Goal: Task Accomplishment & Management: Use online tool/utility

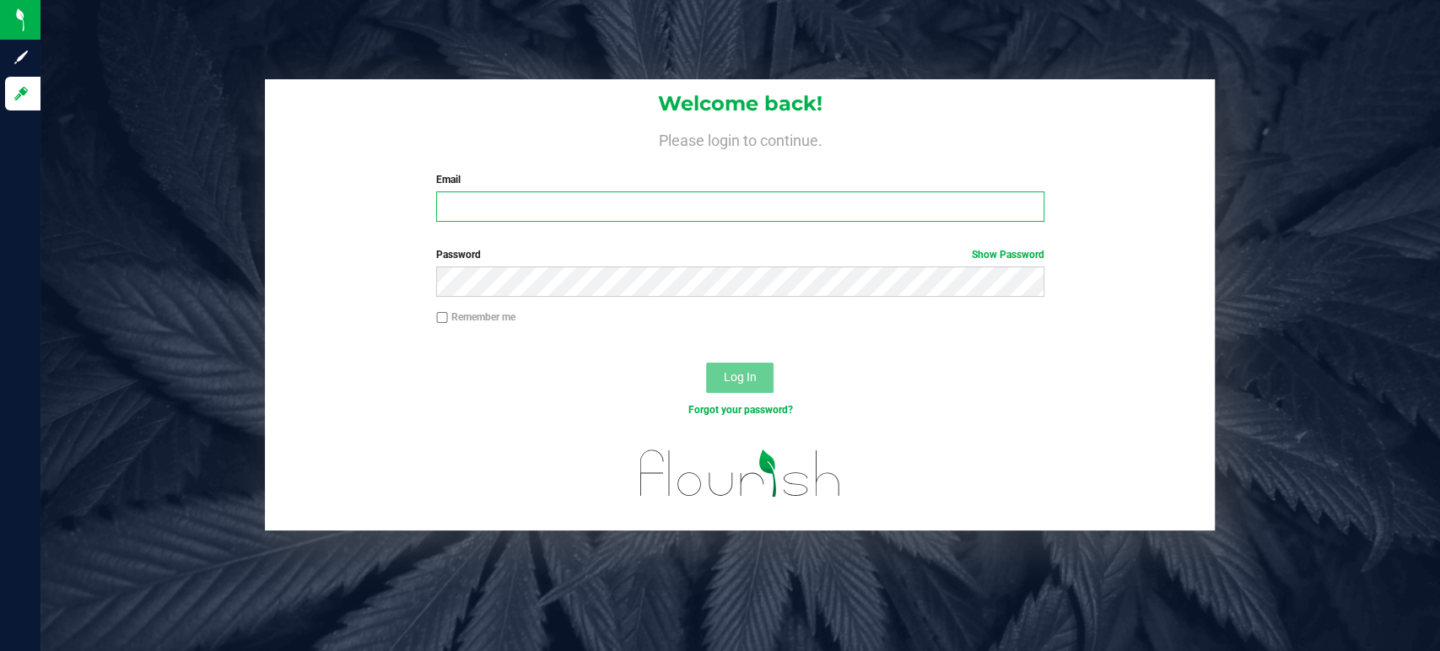
type input "[PERSON_NAME][EMAIL_ADDRESS][DOMAIN_NAME]"
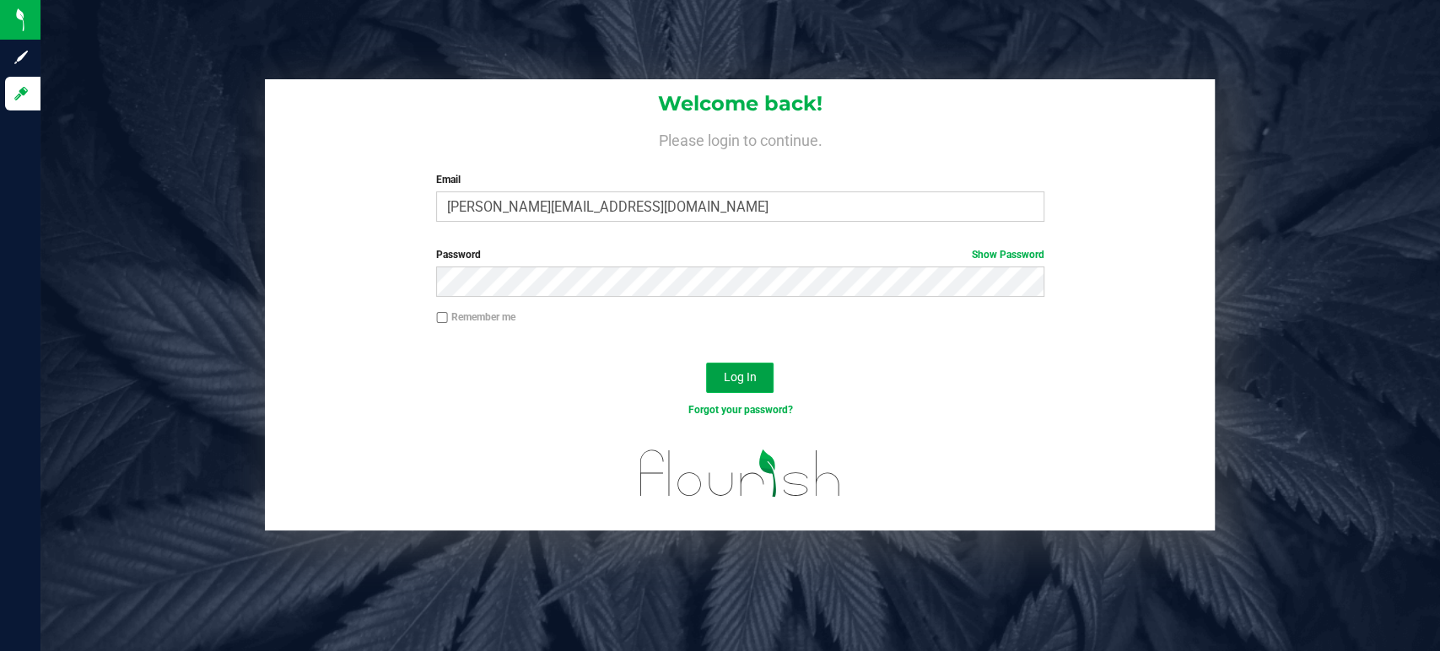
click at [748, 373] on span "Log In" at bounding box center [740, 376] width 33 height 13
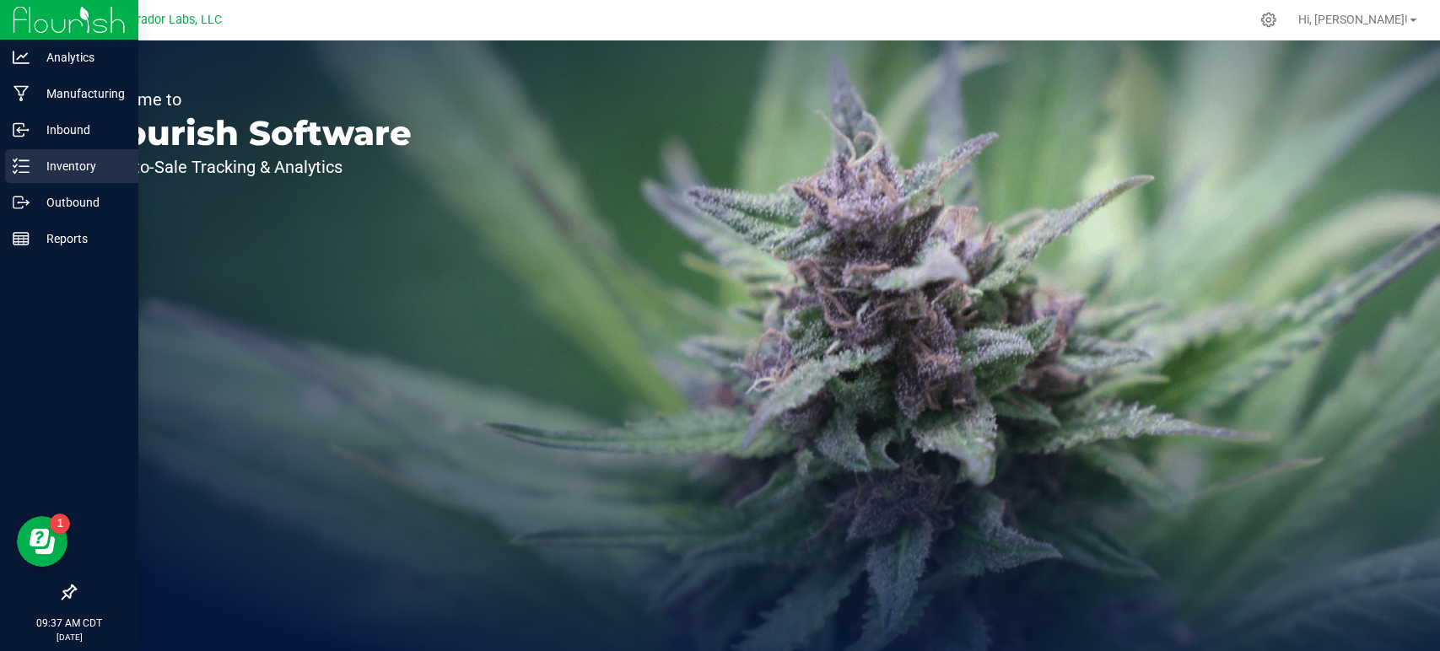
click at [28, 173] on icon at bounding box center [21, 166] width 17 height 17
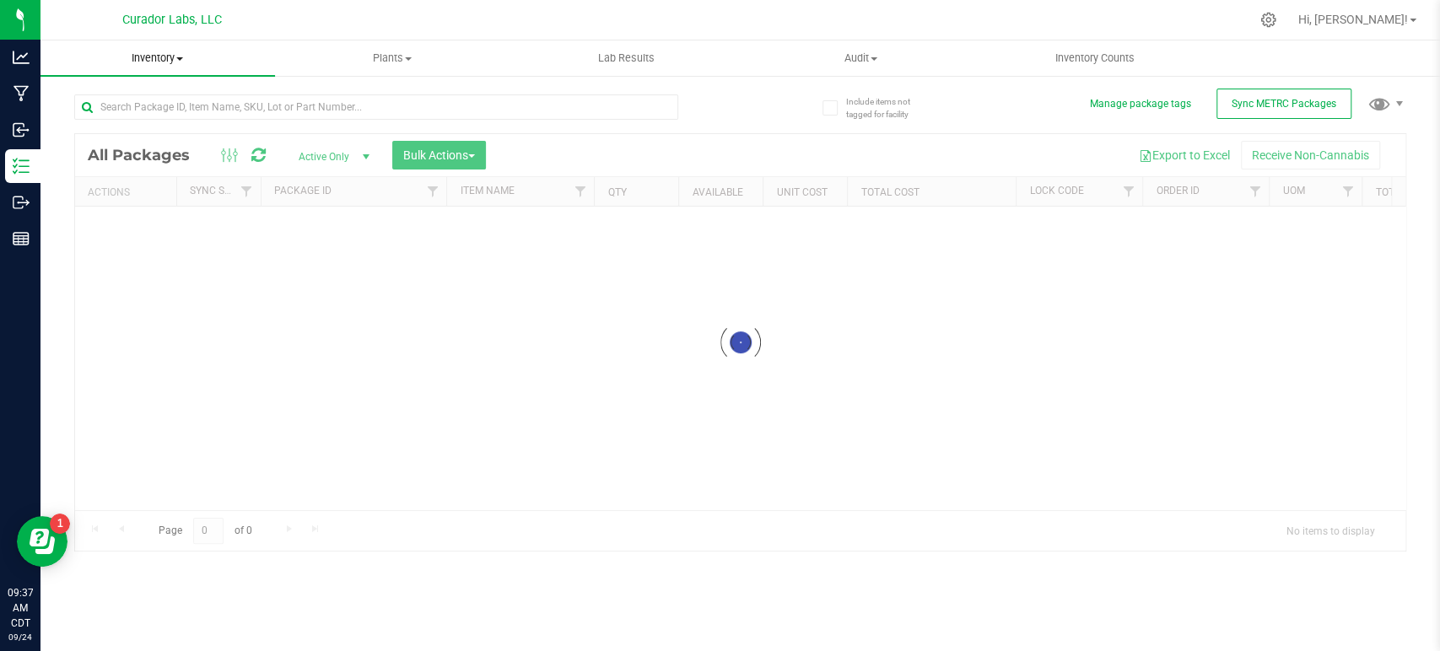
click at [165, 59] on span "Inventory" at bounding box center [157, 58] width 235 height 15
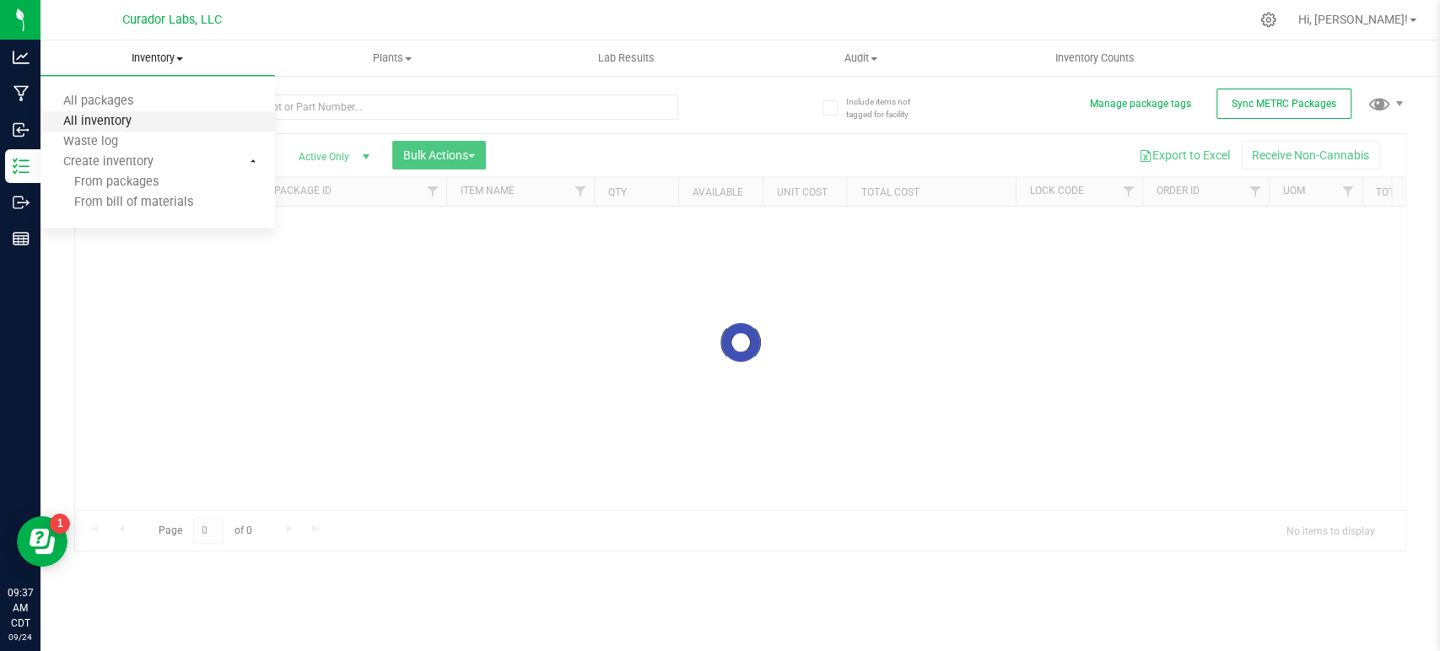
click at [127, 123] on span "All inventory" at bounding box center [97, 122] width 114 height 14
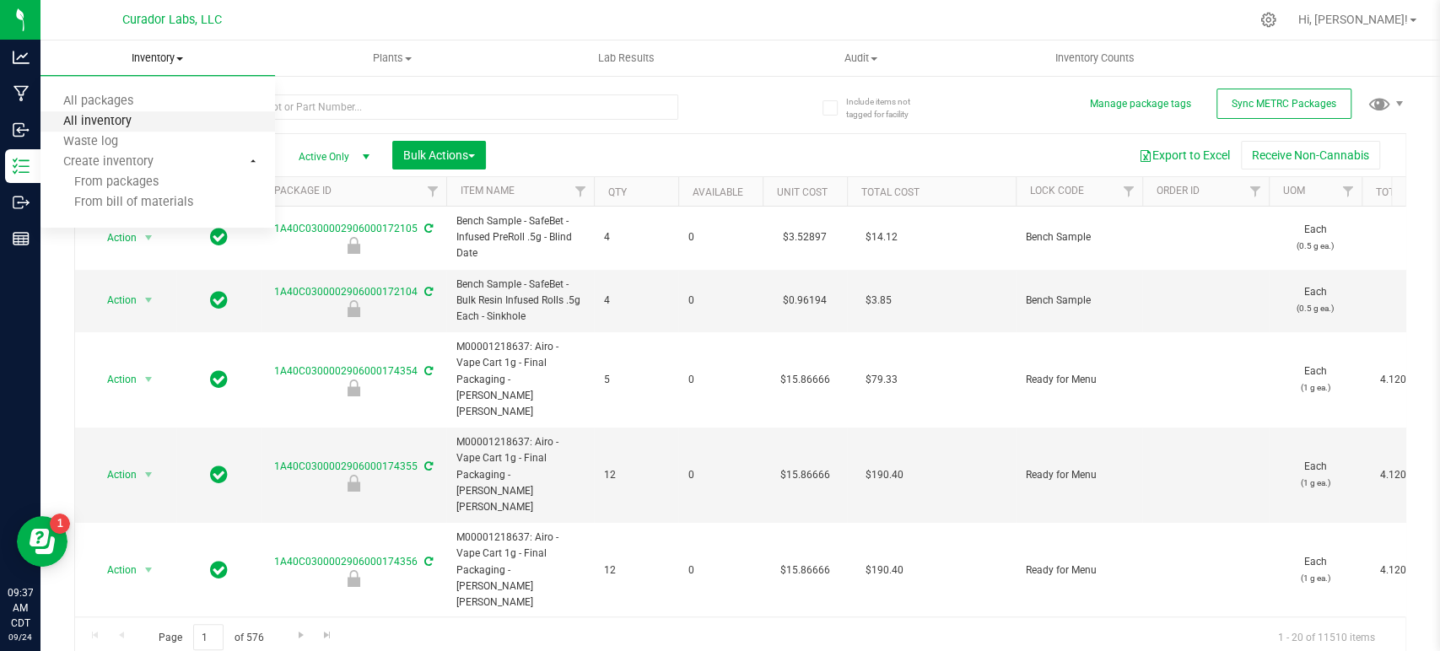
click at [127, 123] on span "All inventory" at bounding box center [97, 122] width 114 height 14
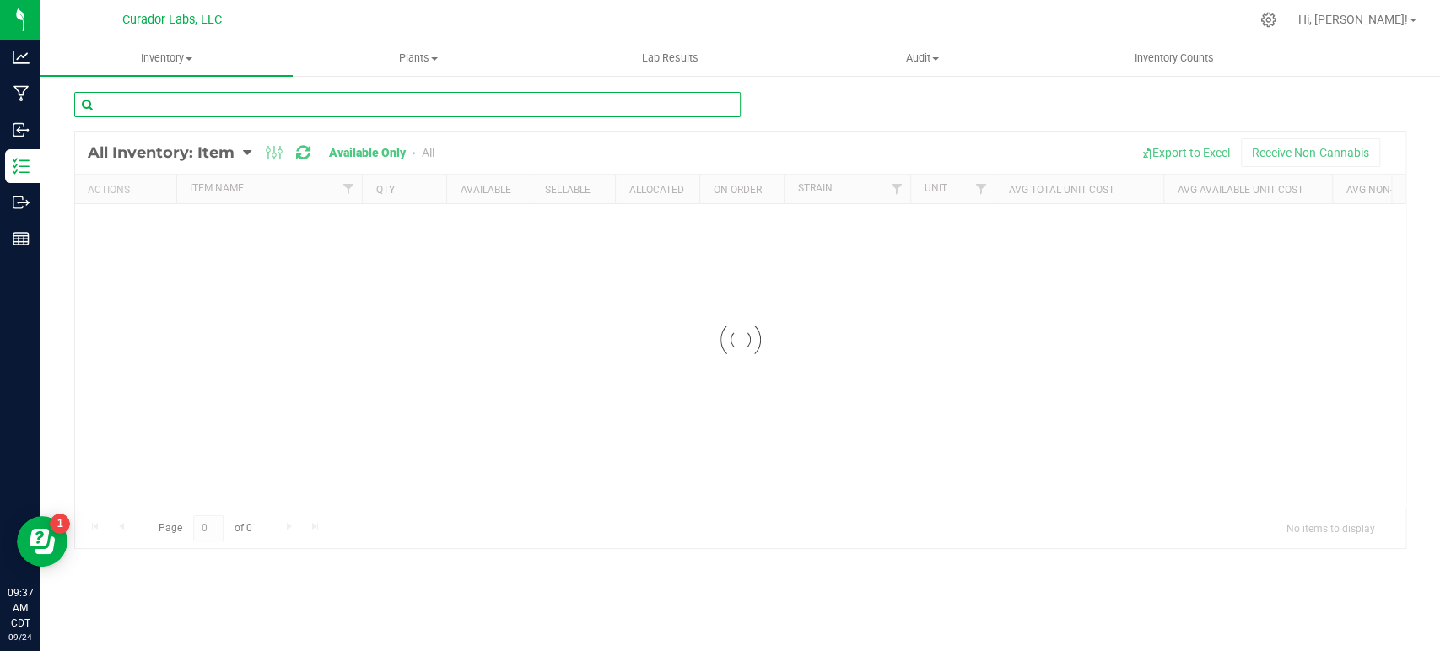
click at [127, 105] on input "text" at bounding box center [407, 104] width 667 height 25
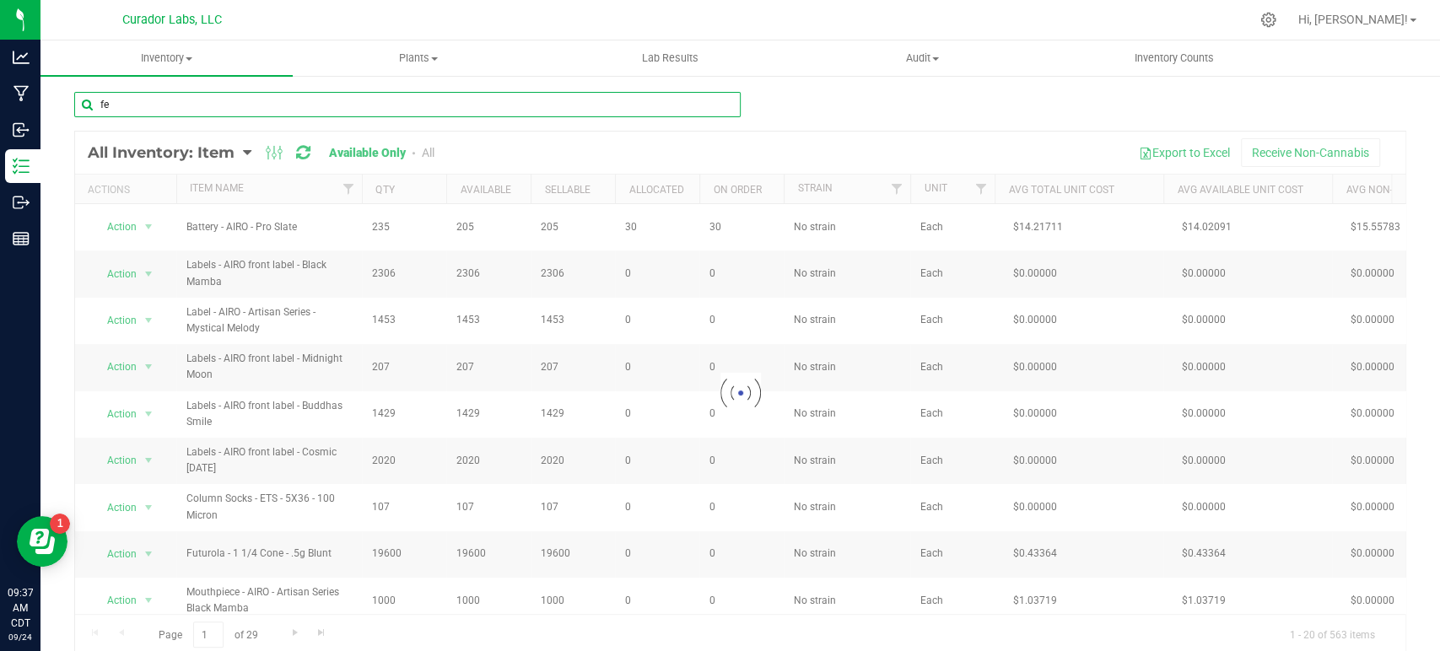
type input "f"
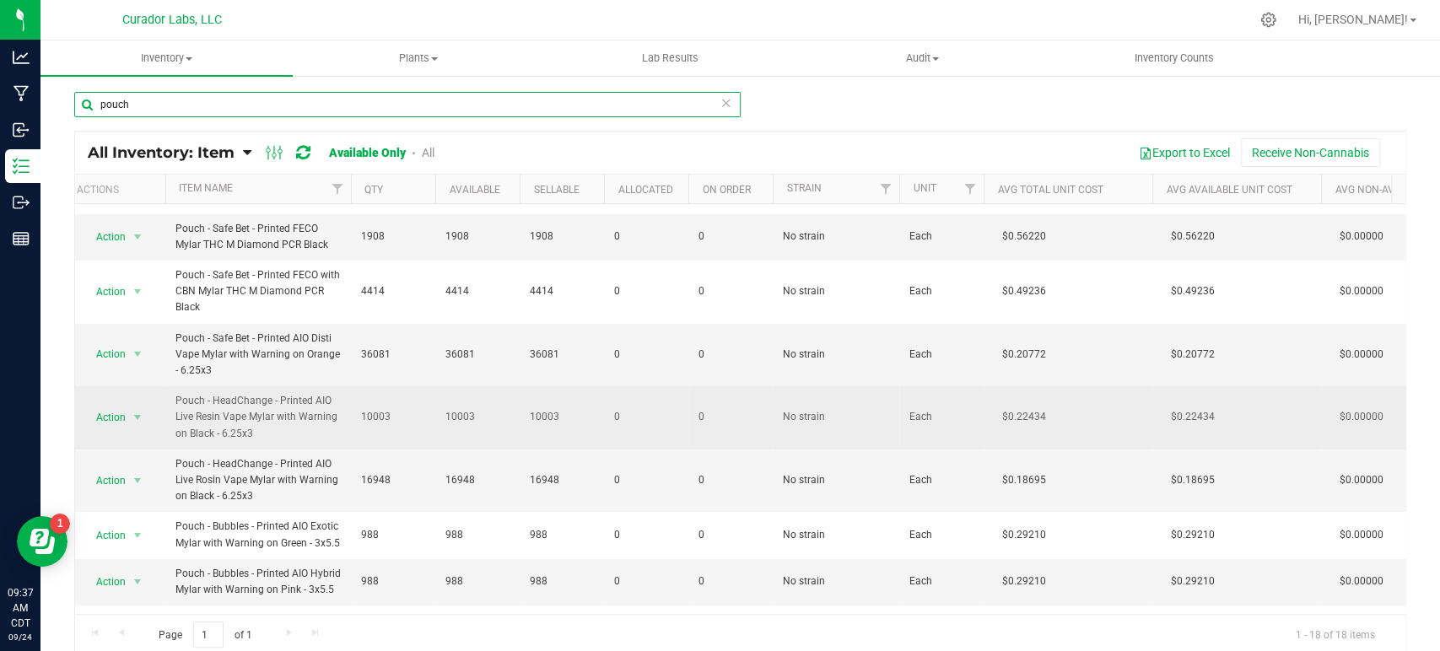
scroll to position [54, 11]
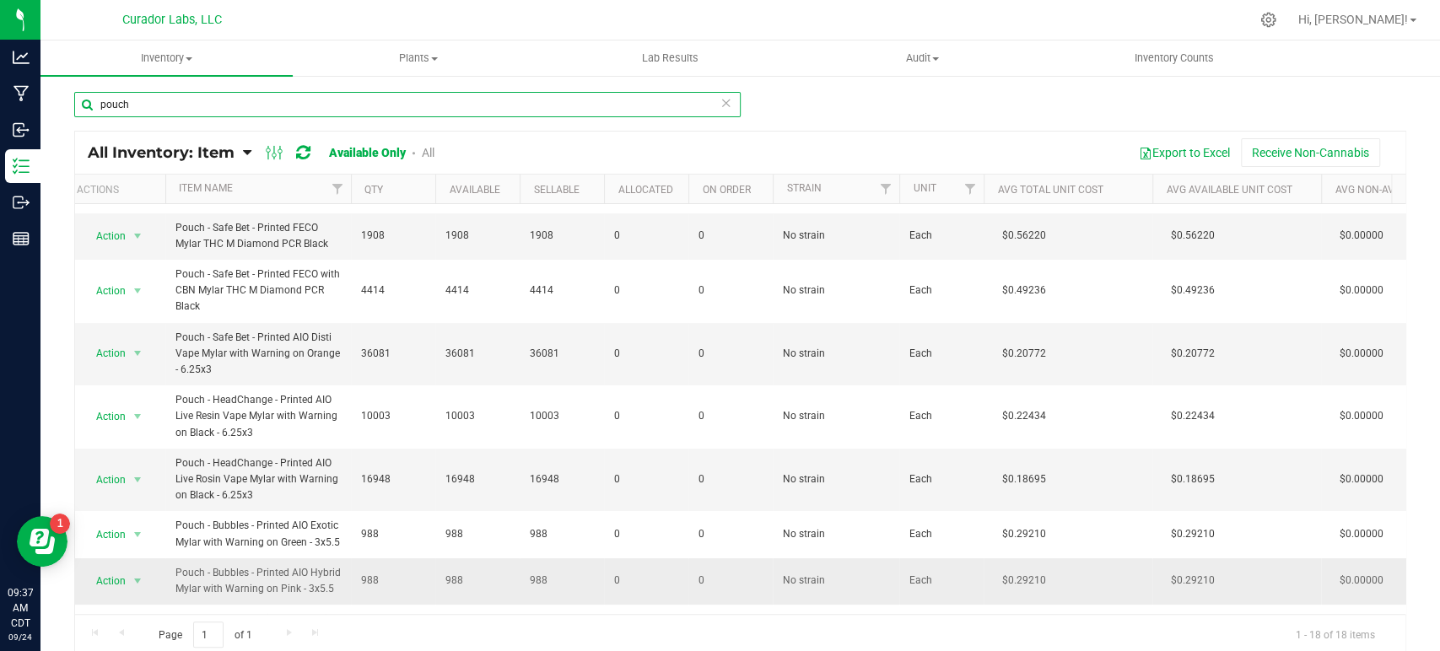
type input "pouch"
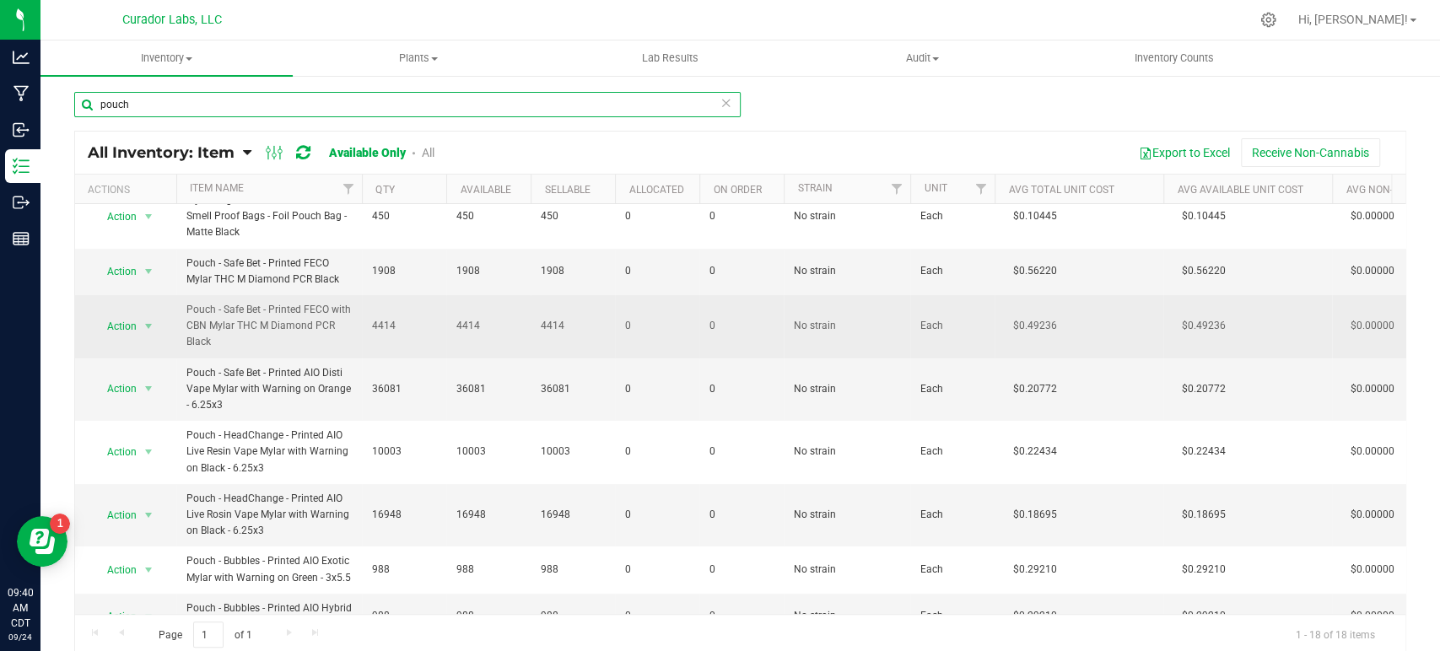
scroll to position [0, 0]
